Goal: Information Seeking & Learning: Learn about a topic

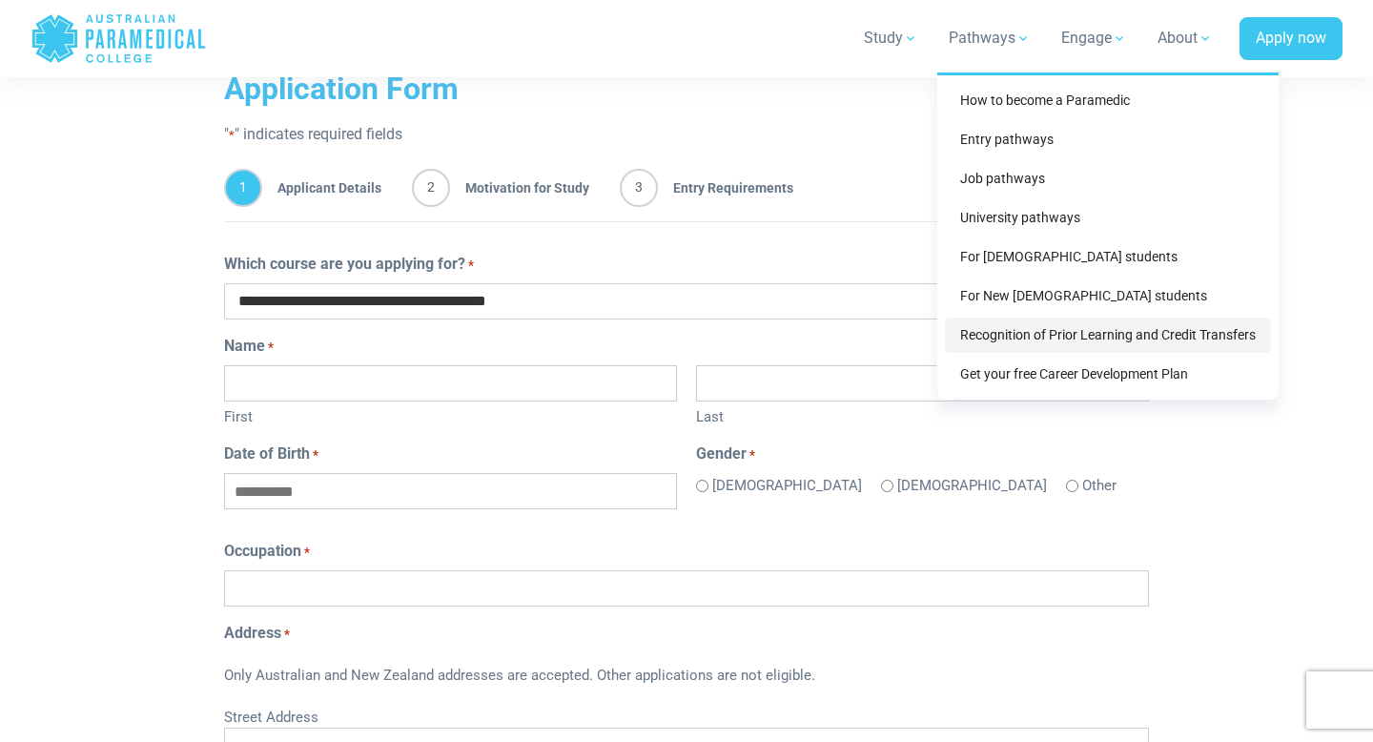
click at [1073, 325] on link "Recognition of Prior Learning and Credit Transfers" at bounding box center [1108, 334] width 326 height 35
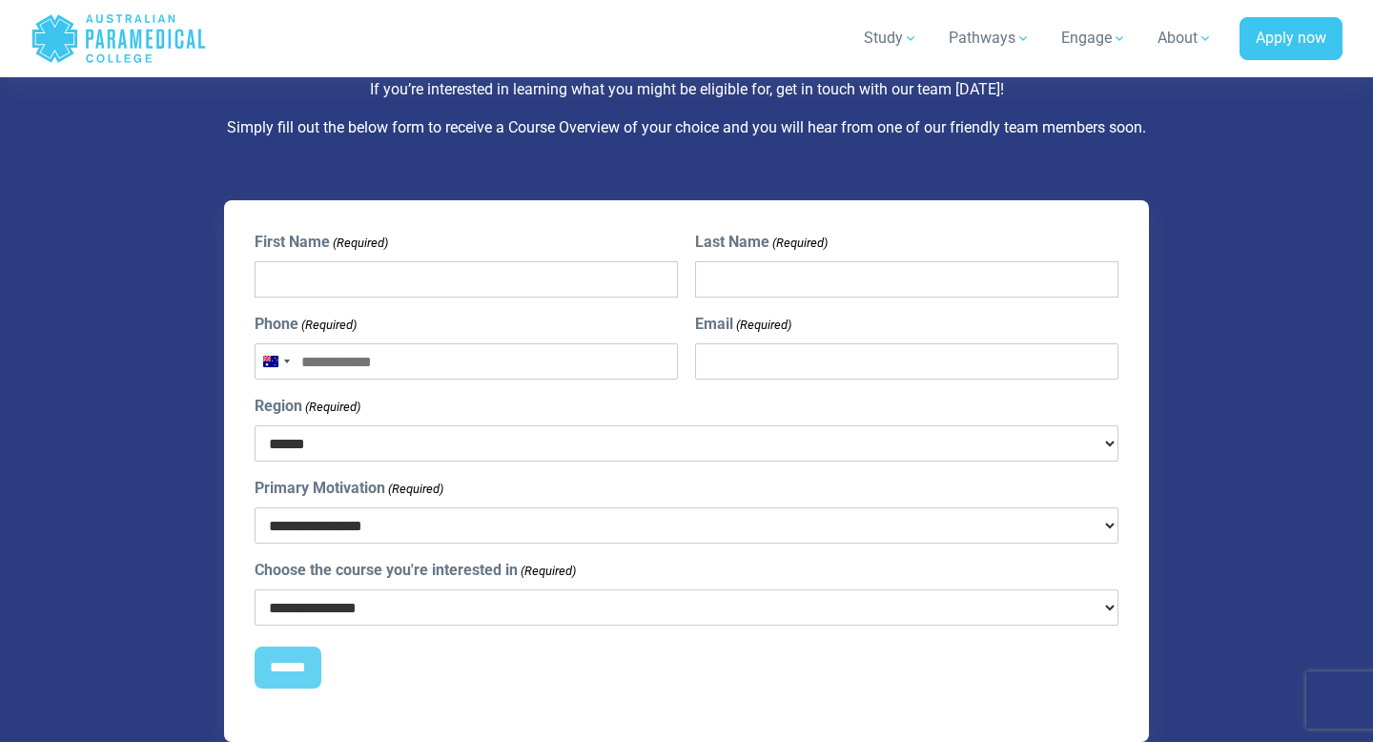
scroll to position [4108, 0]
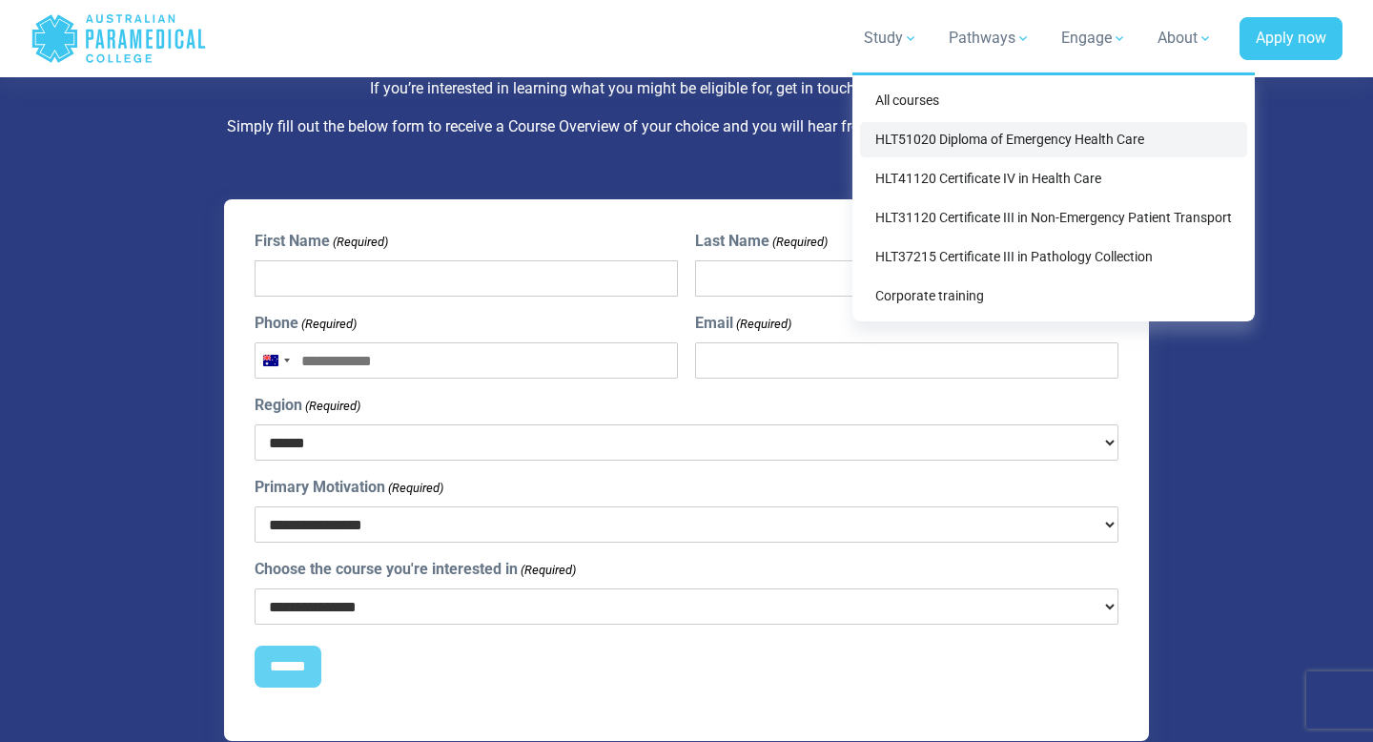
click at [985, 144] on link "HLT51020 Diploma of Emergency Health Care" at bounding box center [1053, 139] width 387 height 35
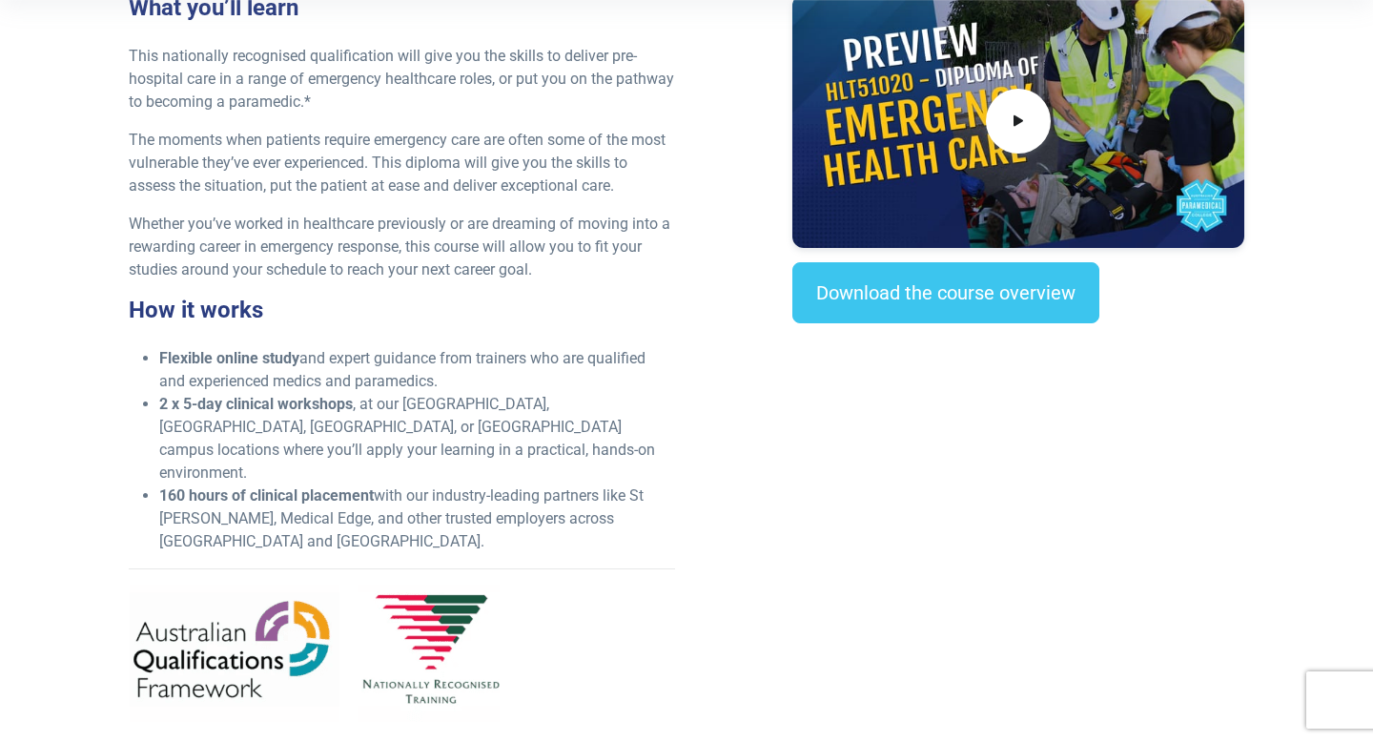
scroll to position [588, 0]
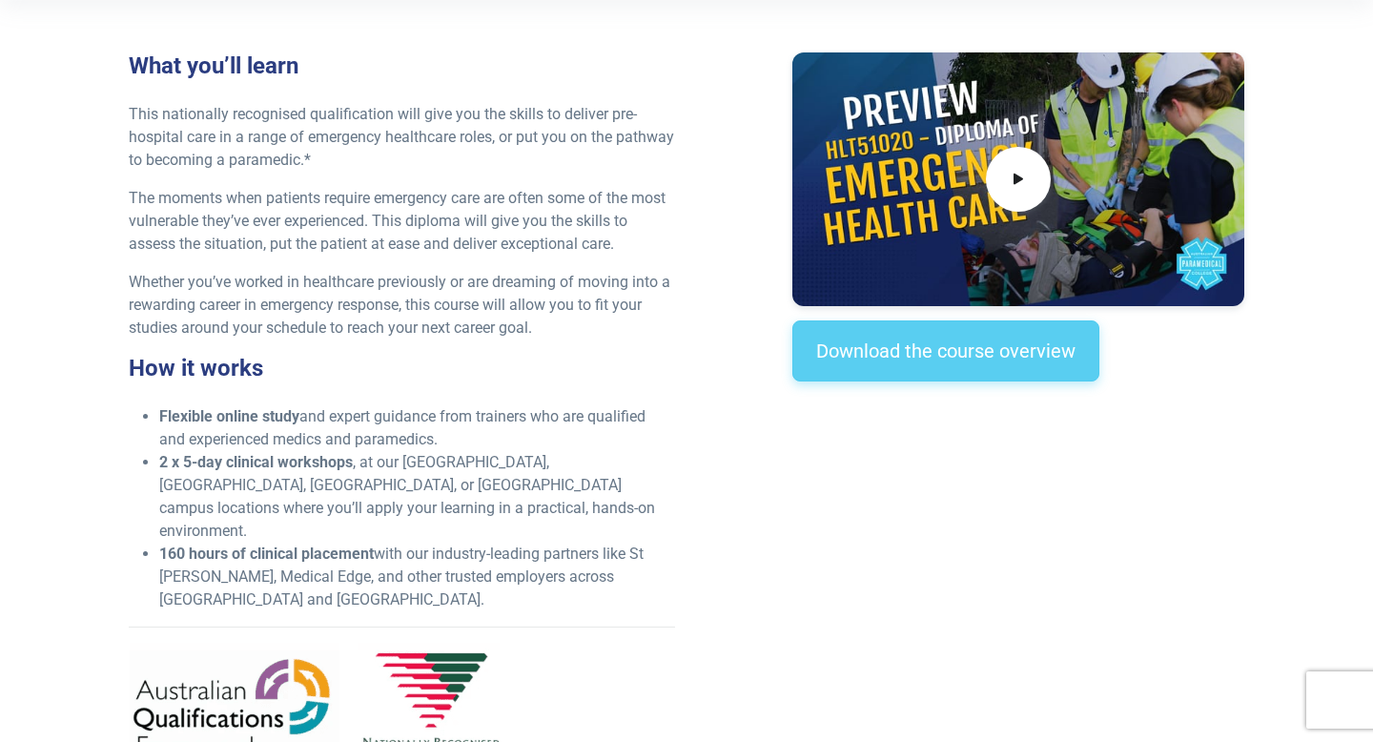
click at [826, 364] on link "Download the course overview" at bounding box center [945, 350] width 307 height 61
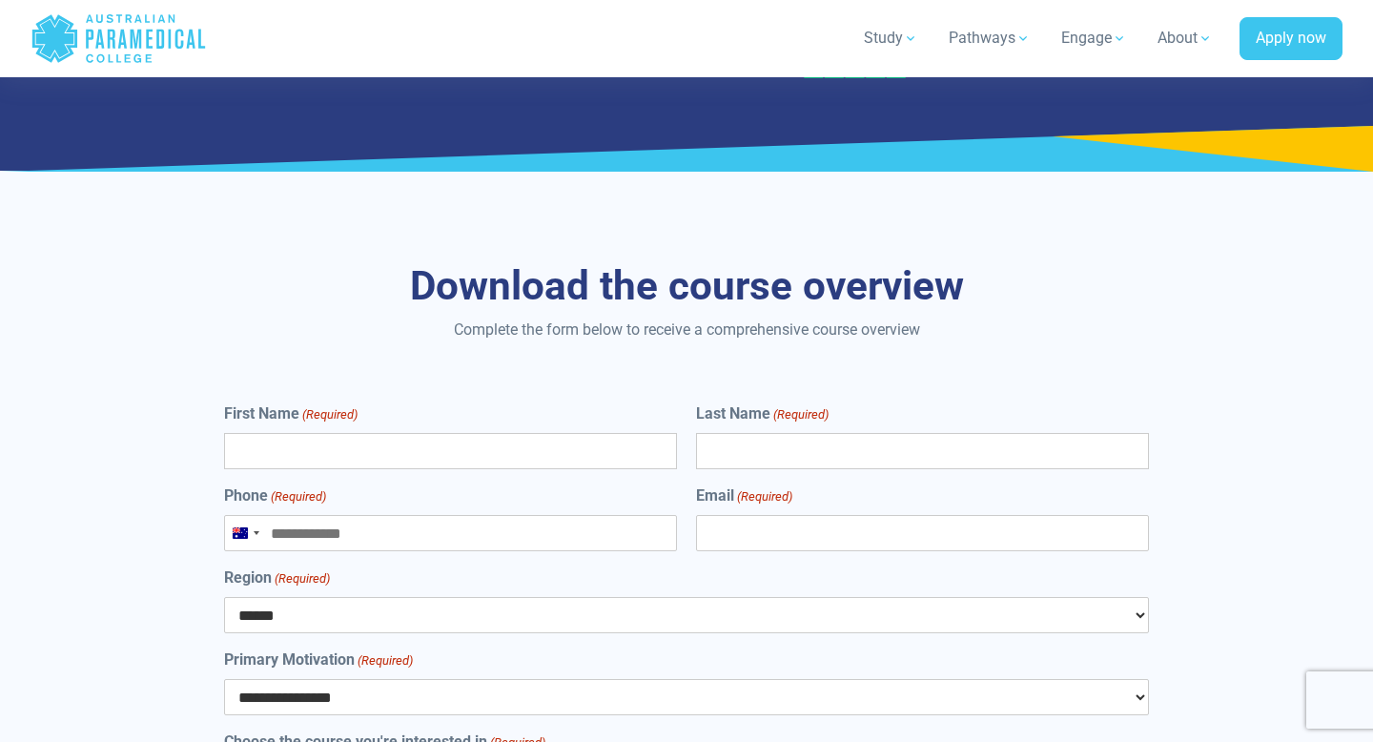
scroll to position [10046, 0]
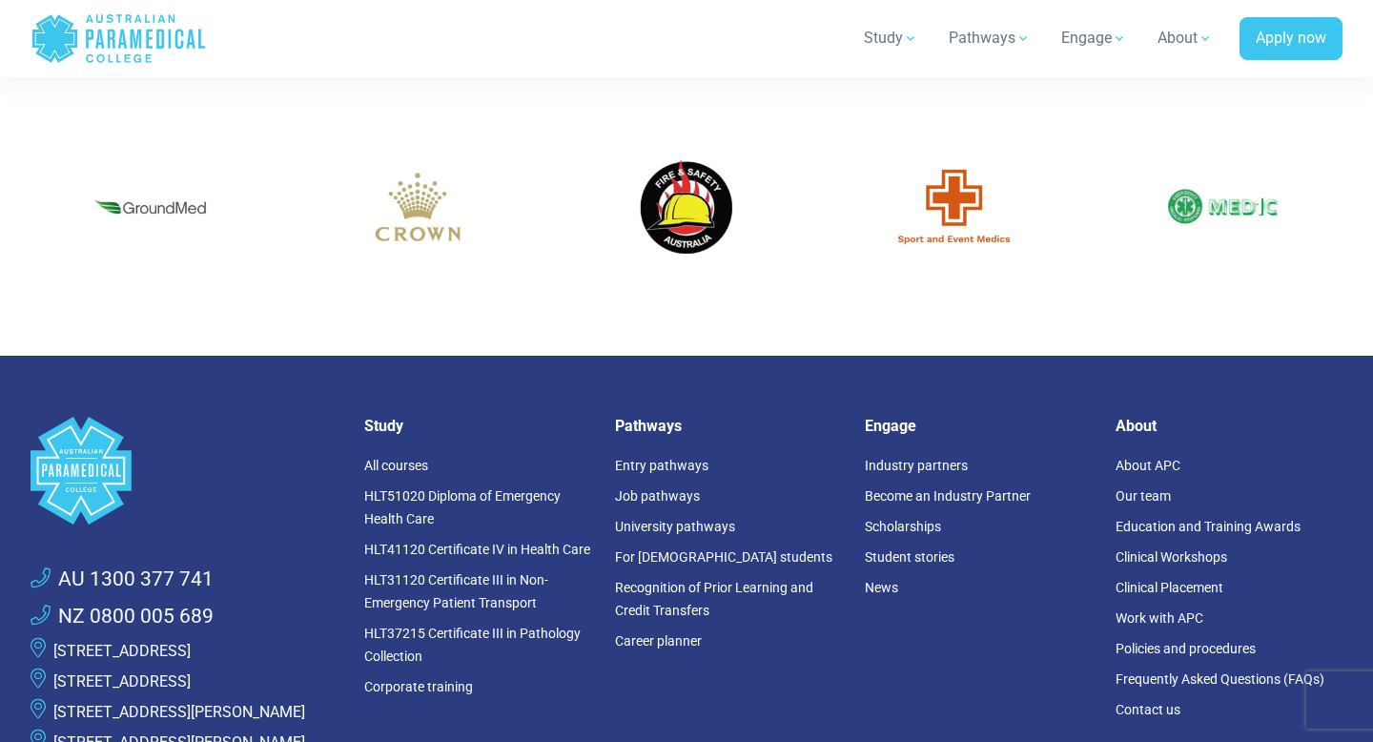
scroll to position [912, 0]
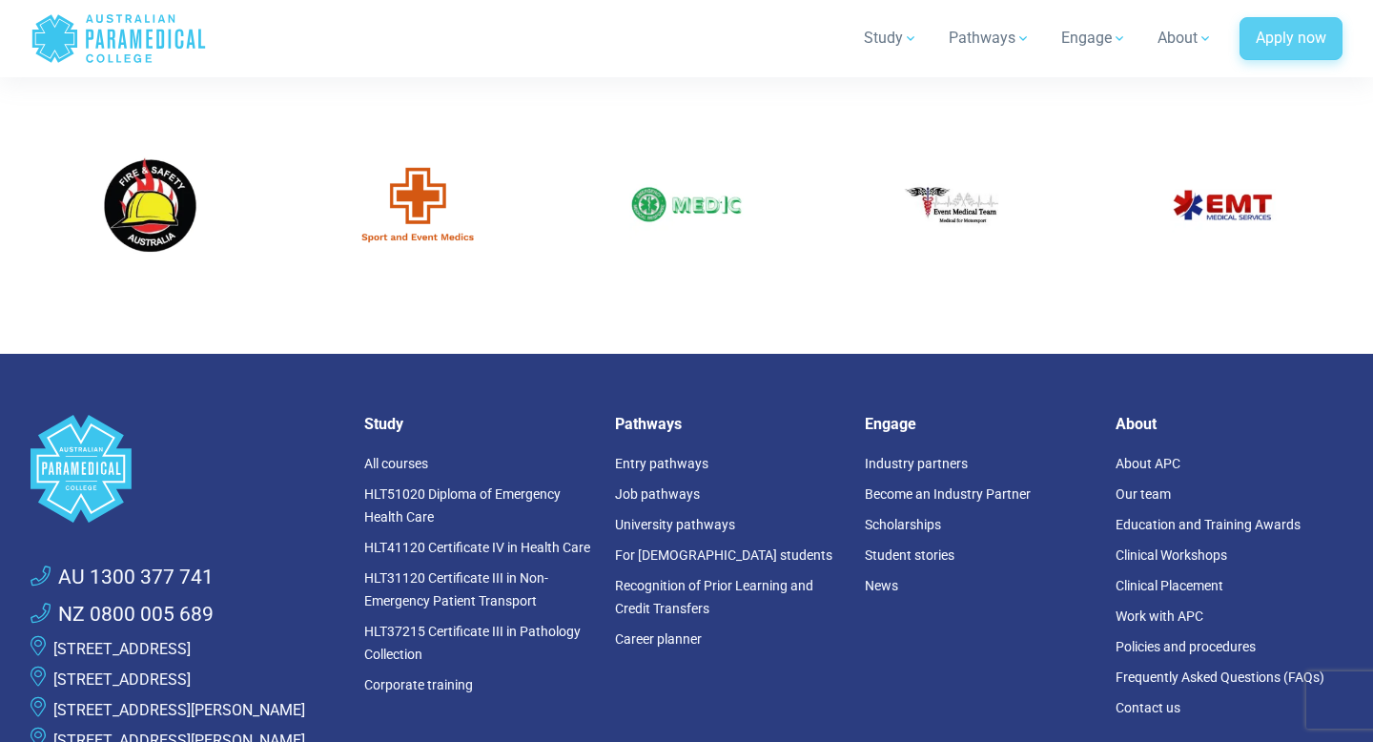
click at [1248, 39] on link "Apply now" at bounding box center [1290, 39] width 103 height 44
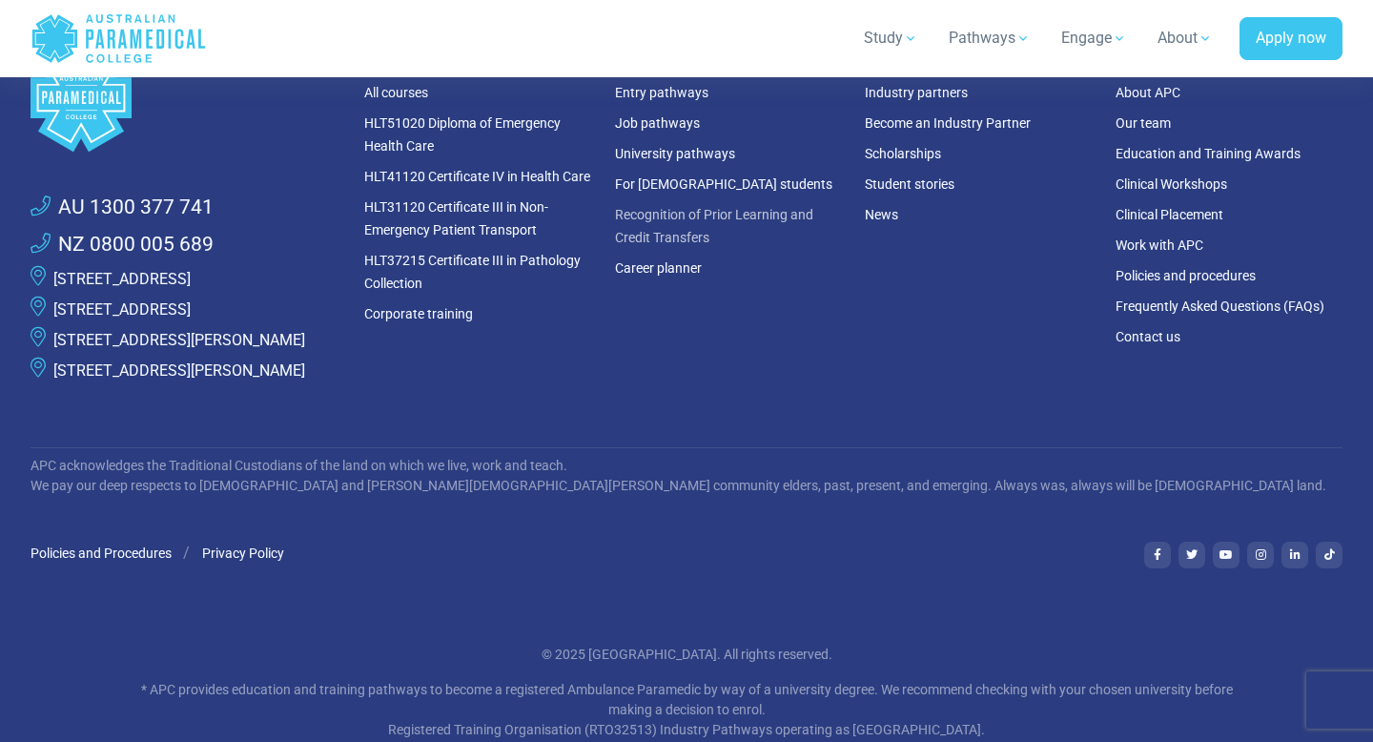
scroll to position [1565, 0]
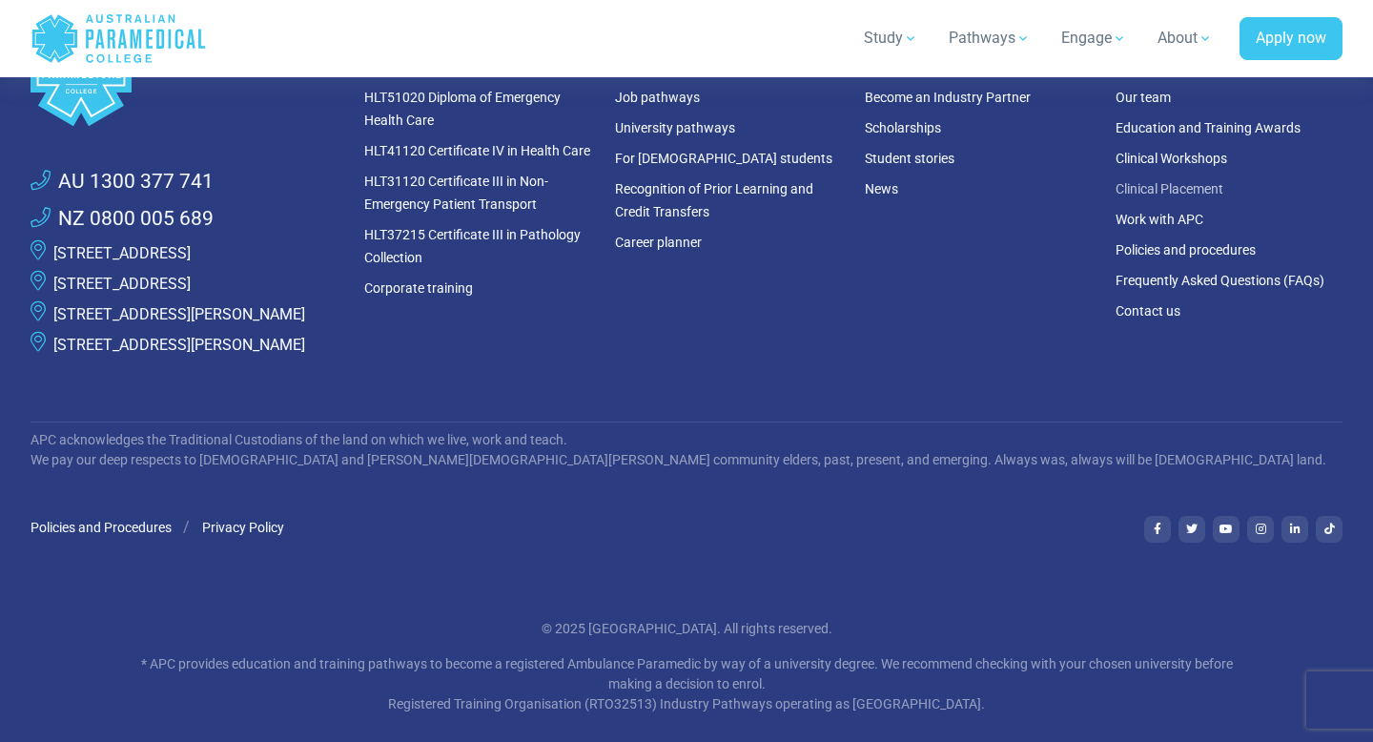
click at [1146, 189] on link "Clinical Placement" at bounding box center [1170, 188] width 108 height 15
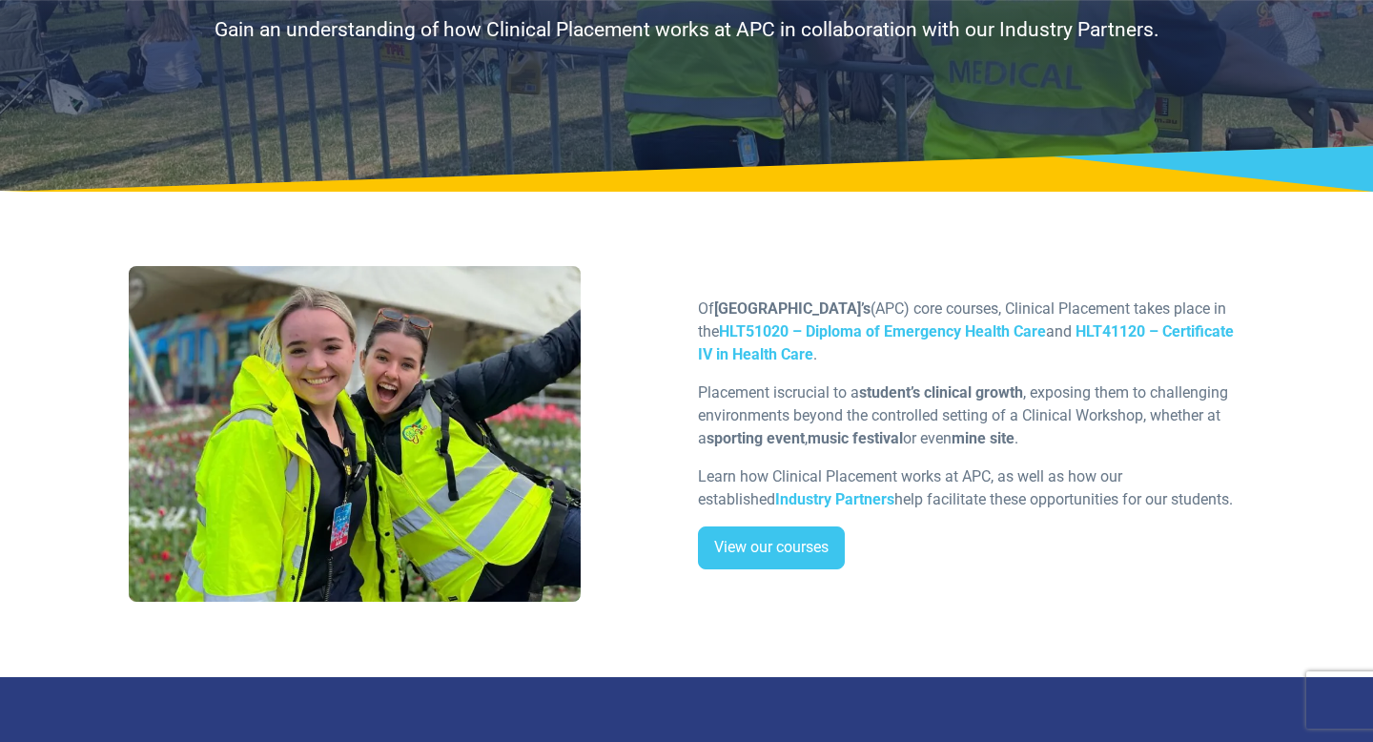
scroll to position [215, 0]
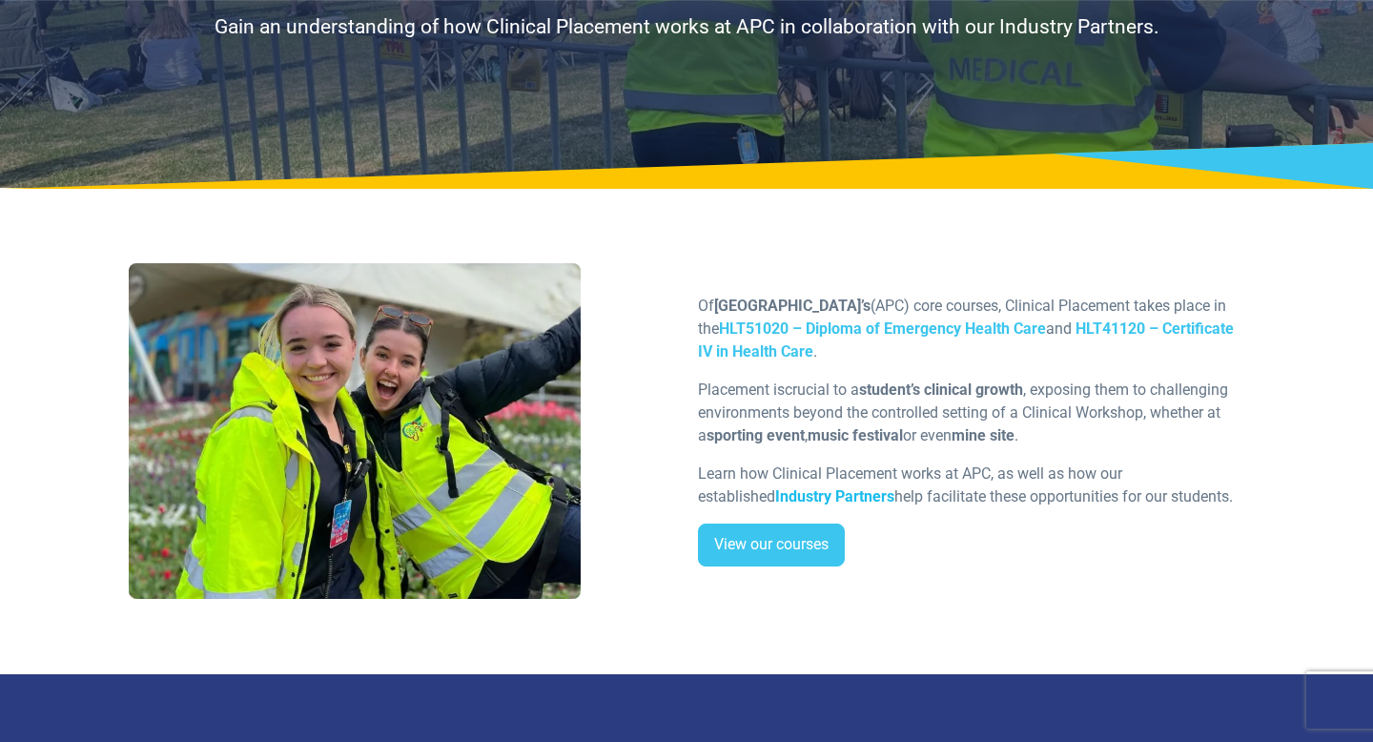
click at [775, 496] on strong "Industry Partners" at bounding box center [834, 496] width 119 height 18
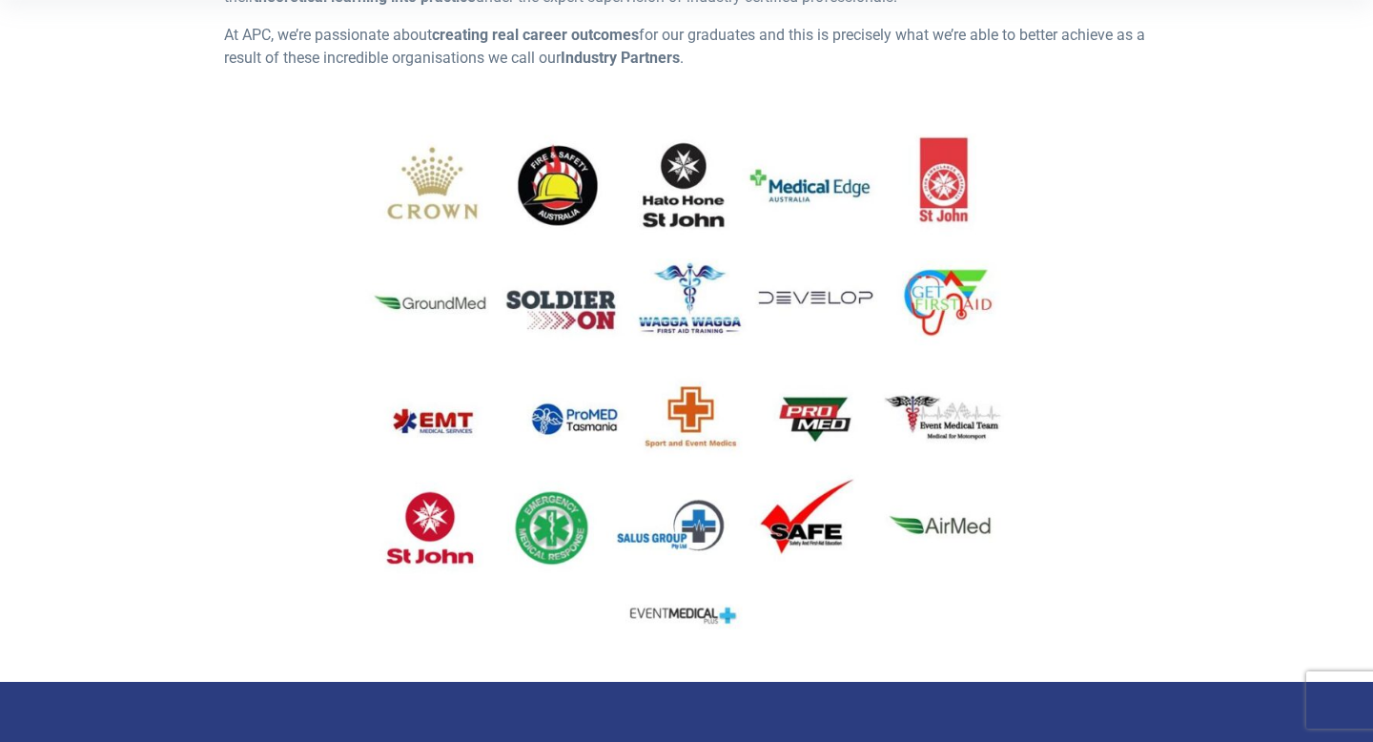
scroll to position [665, 0]
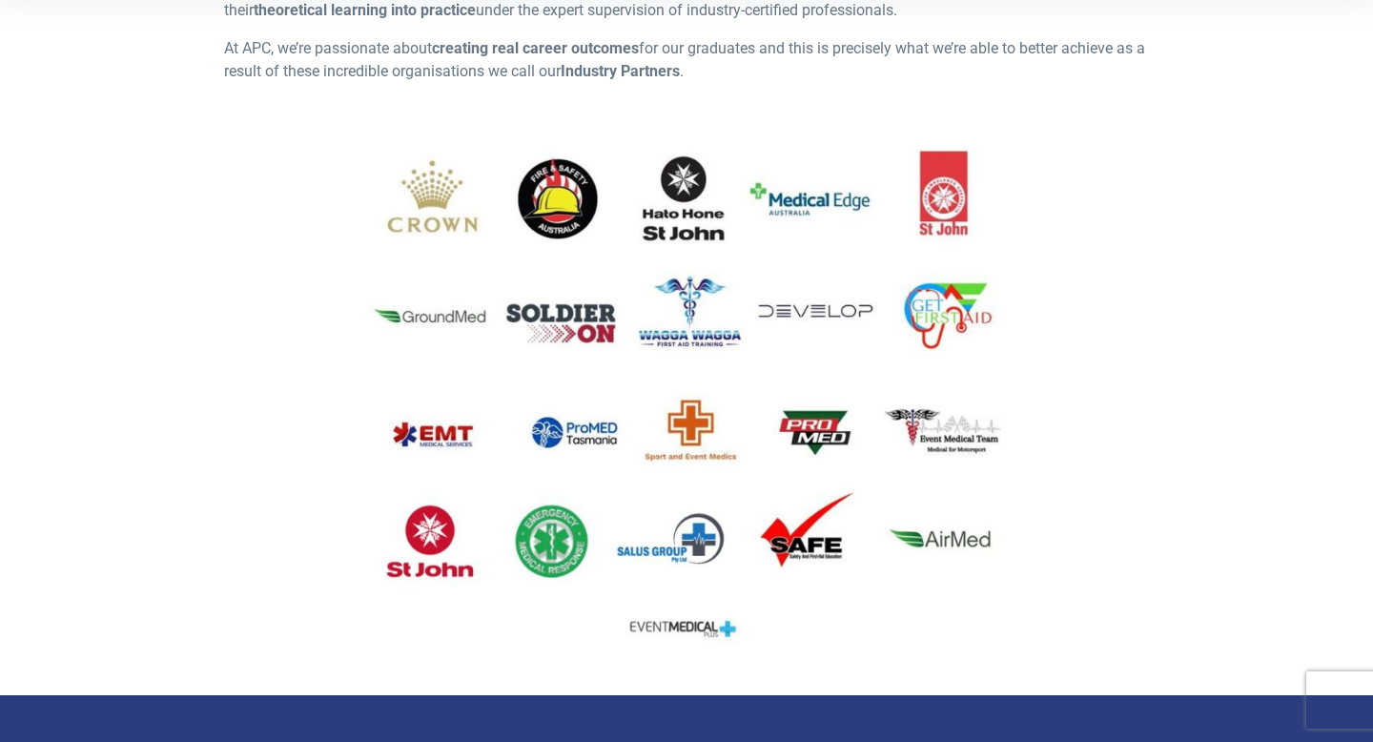
click at [929, 208] on img at bounding box center [687, 396] width 926 height 521
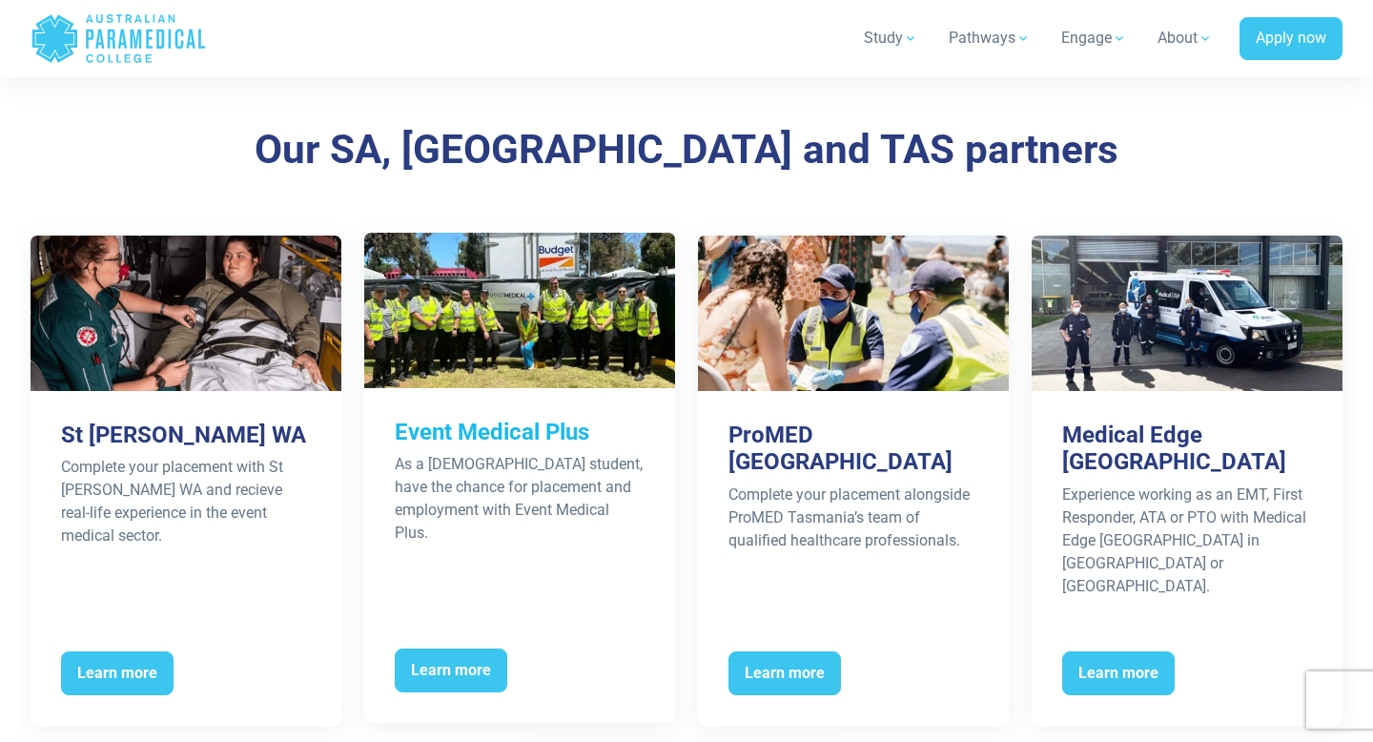
scroll to position [4771, 0]
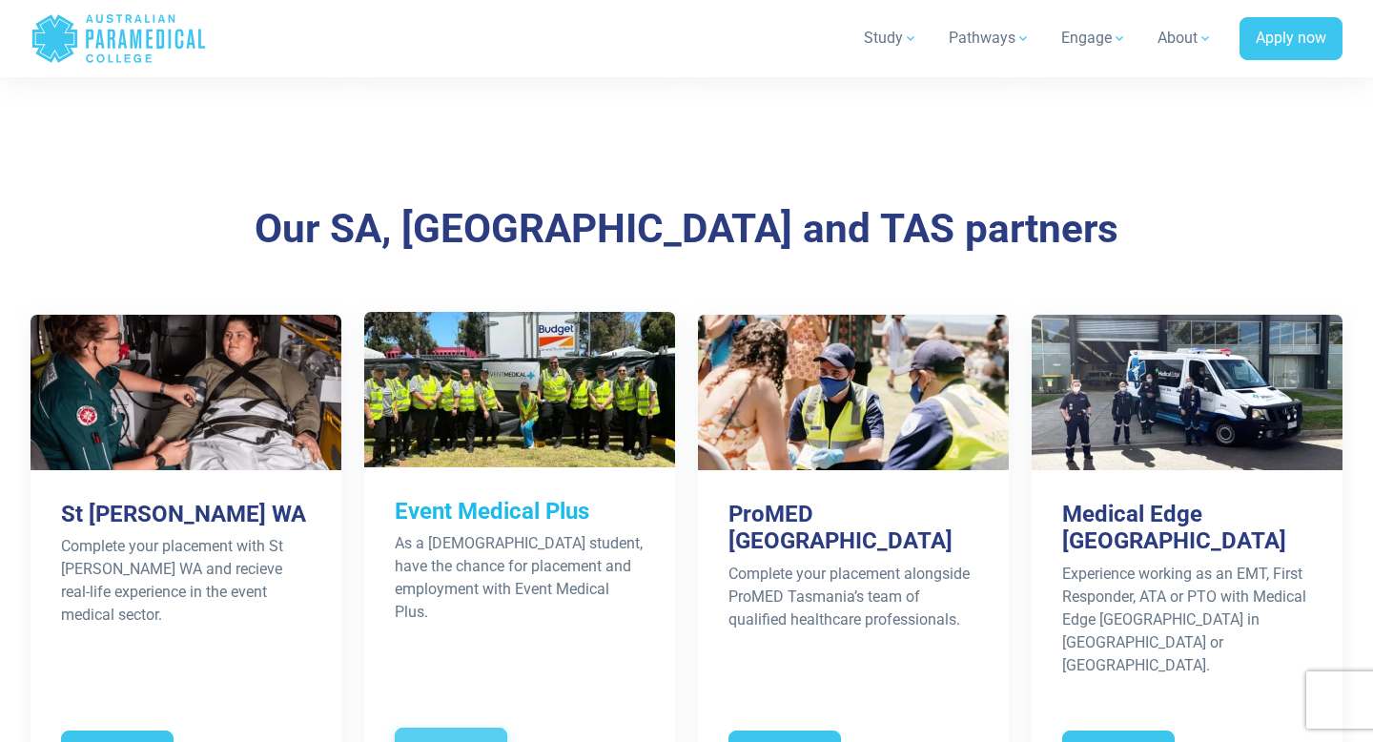
click at [461, 727] on span "Learn more" at bounding box center [451, 749] width 113 height 44
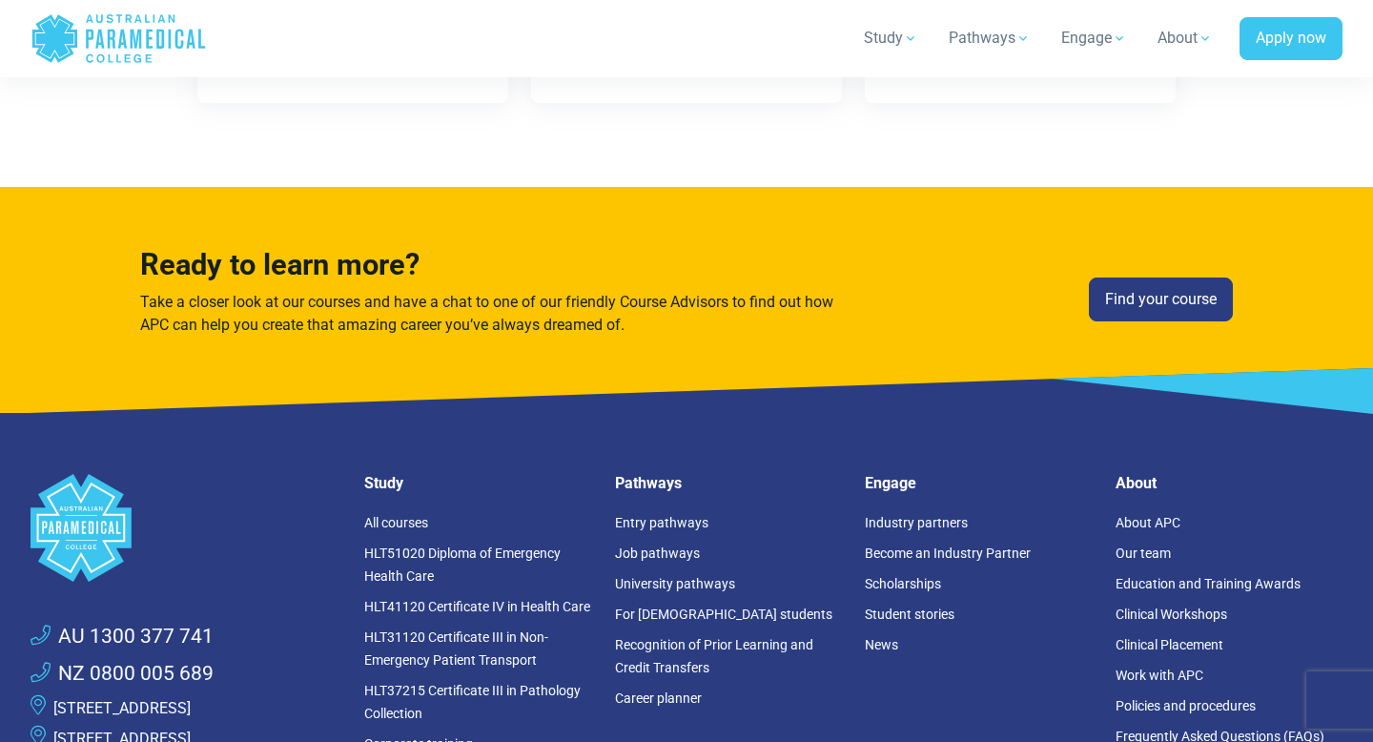
scroll to position [3596, 0]
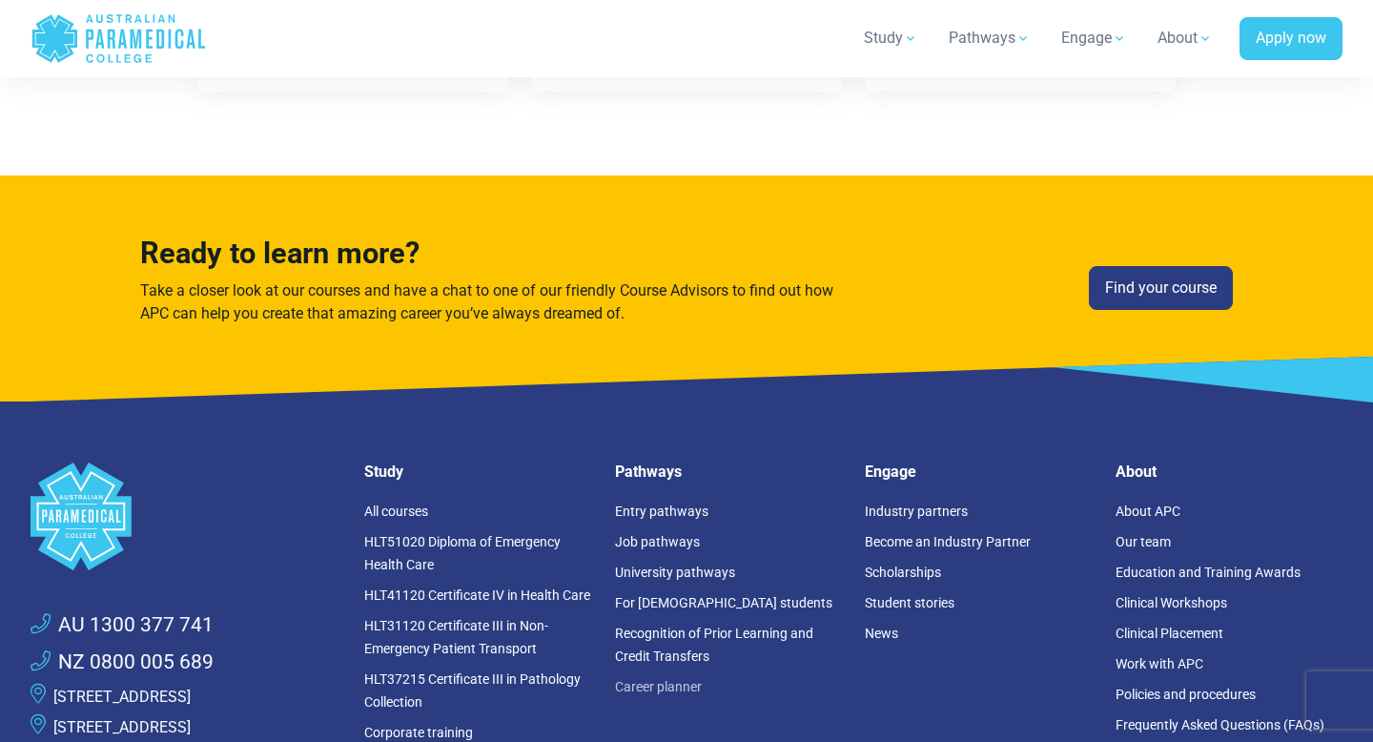
click at [658, 679] on link "Career planner" at bounding box center [658, 686] width 87 height 15
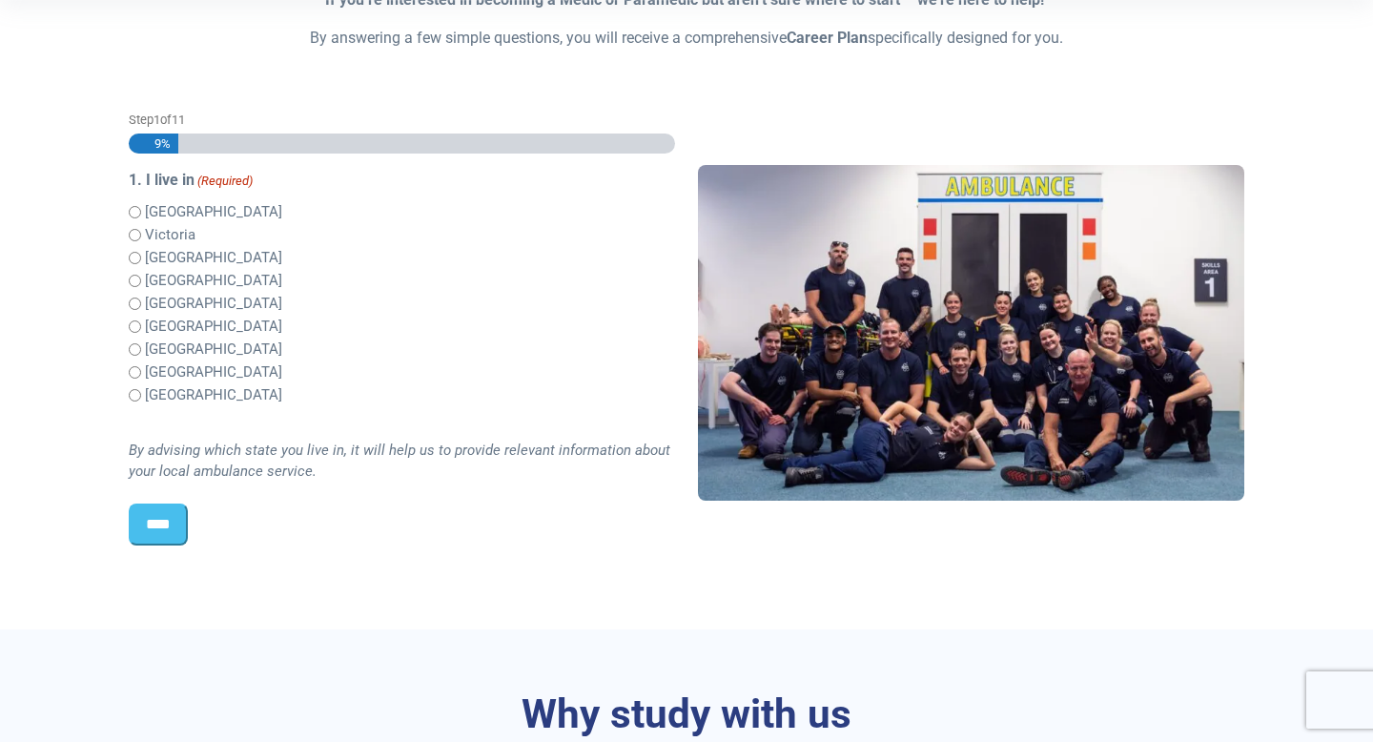
scroll to position [455, 0]
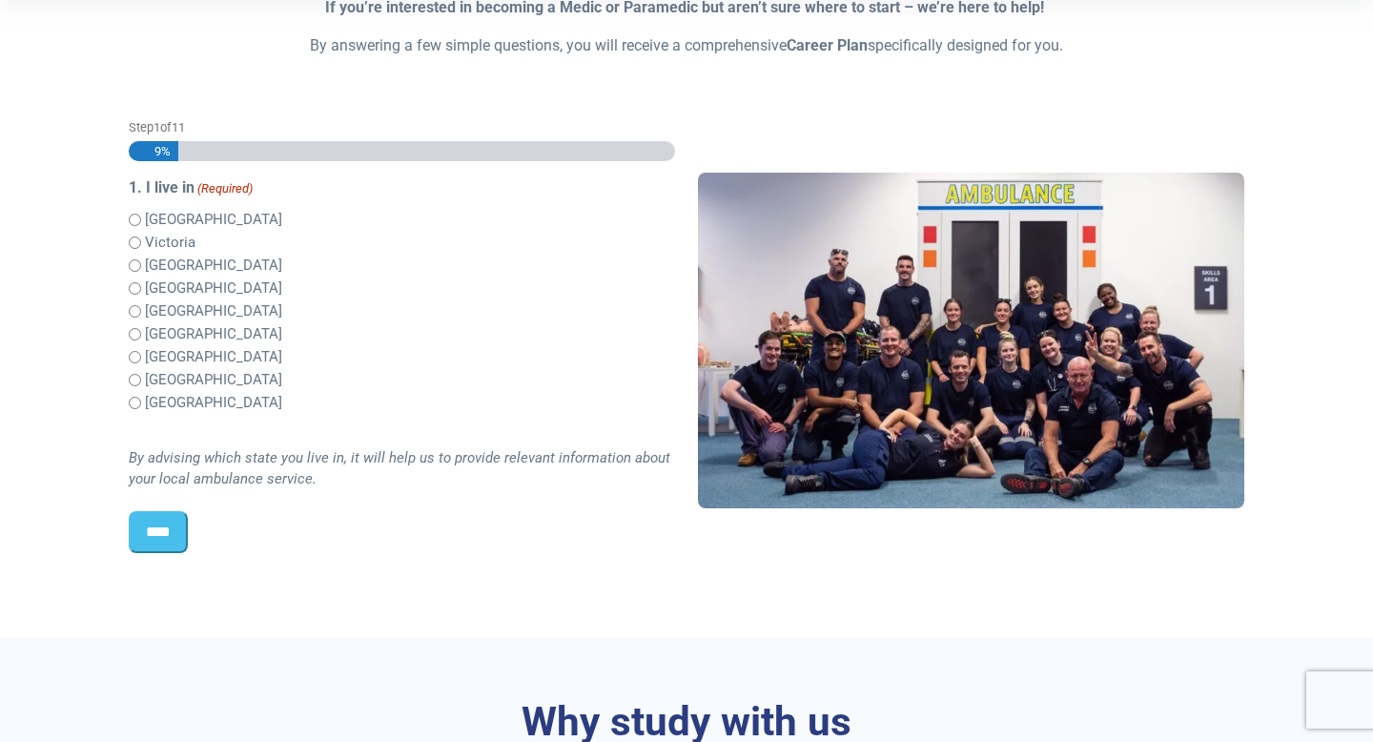
click at [164, 315] on label "[GEOGRAPHIC_DATA]" at bounding box center [213, 311] width 137 height 22
click at [159, 532] on input "****" at bounding box center [158, 532] width 59 height 42
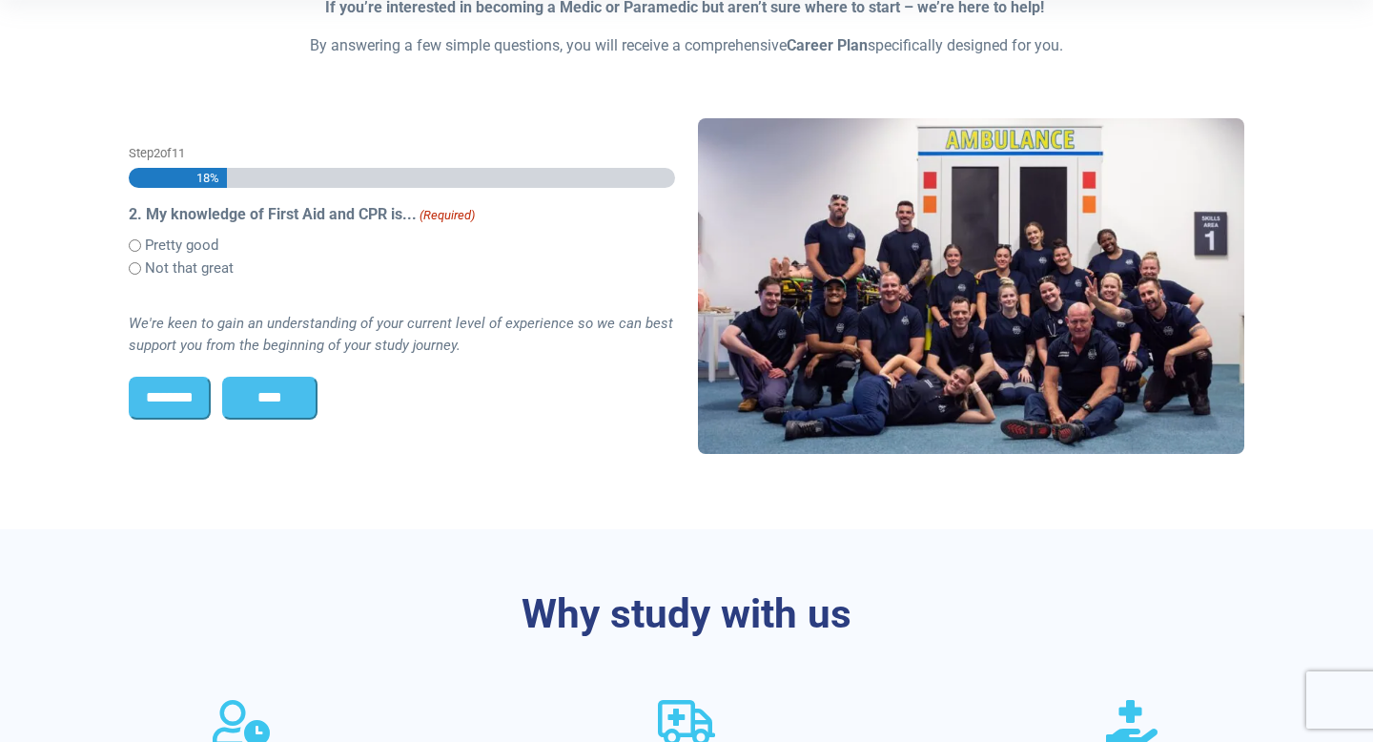
scroll to position [503, 0]
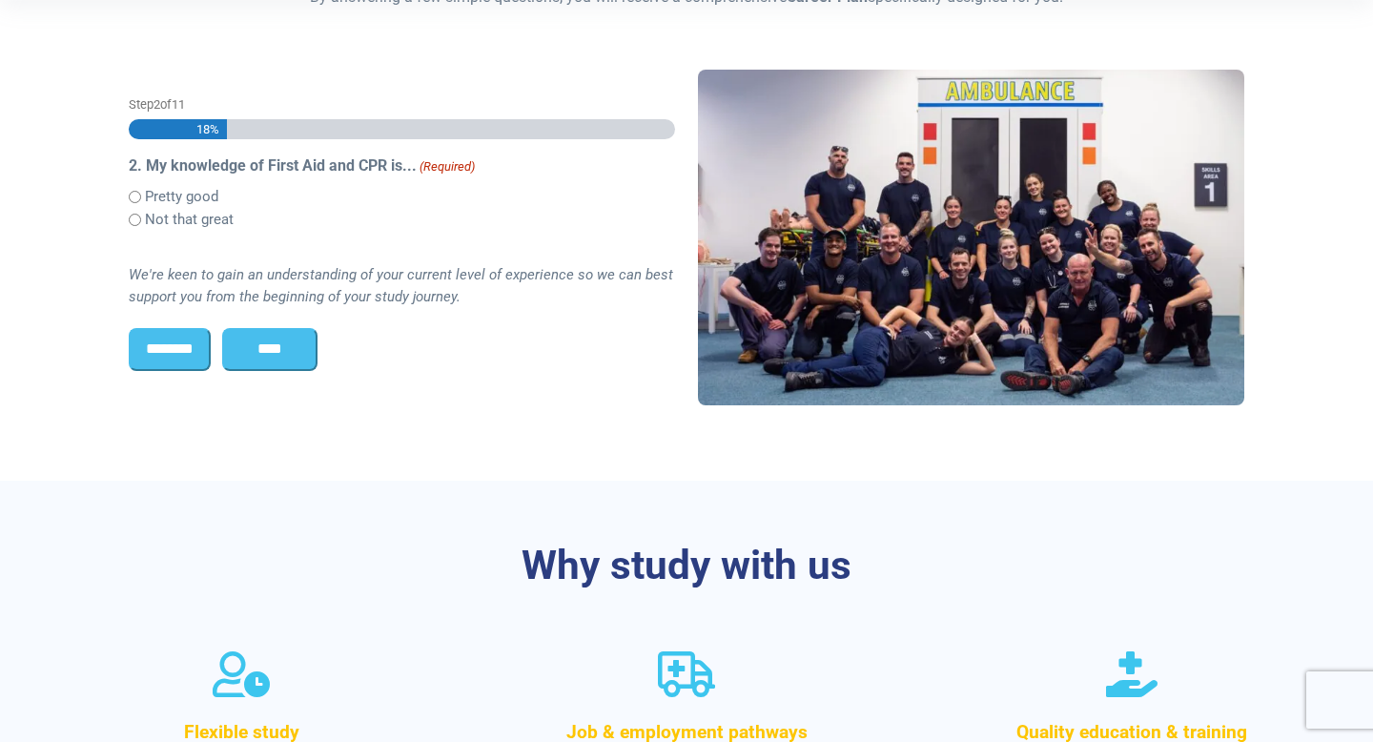
click at [281, 348] on input "****" at bounding box center [269, 349] width 95 height 42
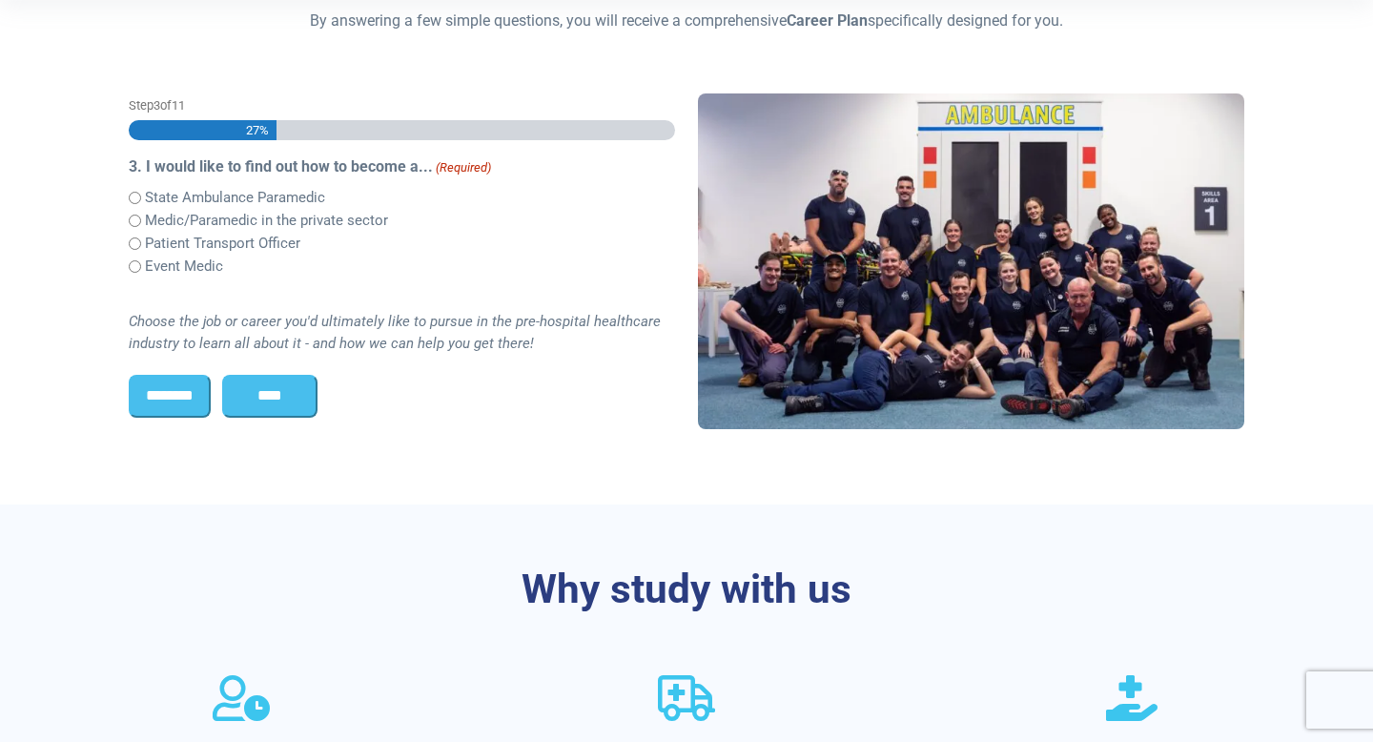
click at [168, 411] on input "********" at bounding box center [170, 396] width 82 height 42
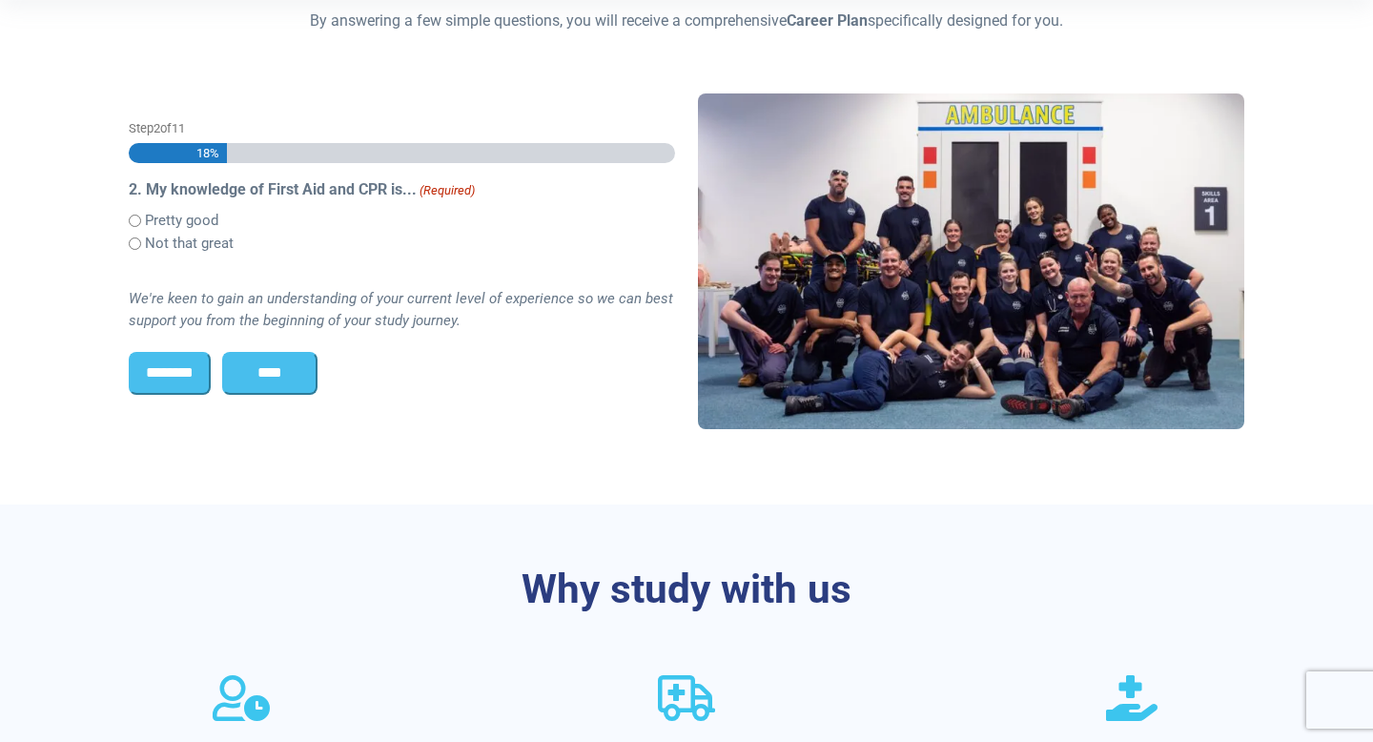
scroll to position [0, 0]
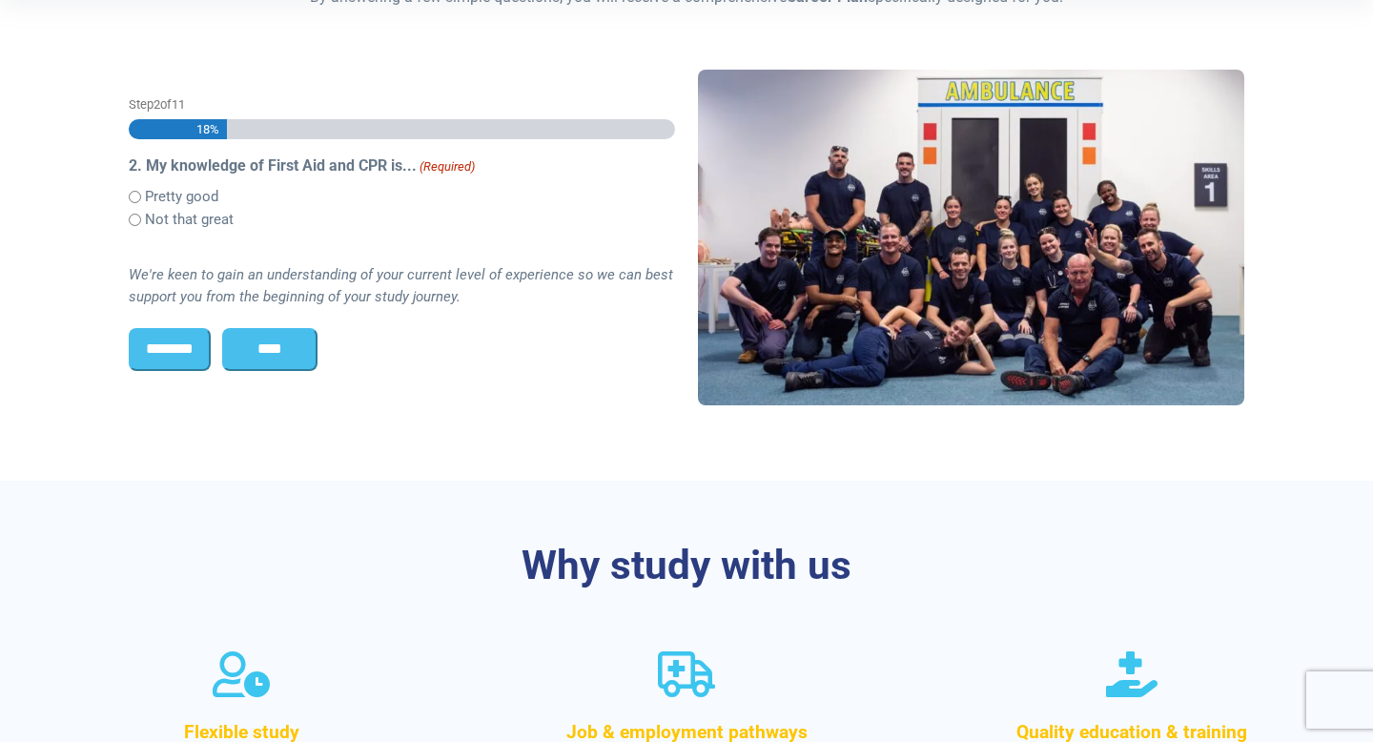
click at [165, 225] on label "Not that great" at bounding box center [189, 220] width 89 height 22
click at [311, 340] on input "****" at bounding box center [269, 349] width 95 height 42
